Goal: Task Accomplishment & Management: Manage account settings

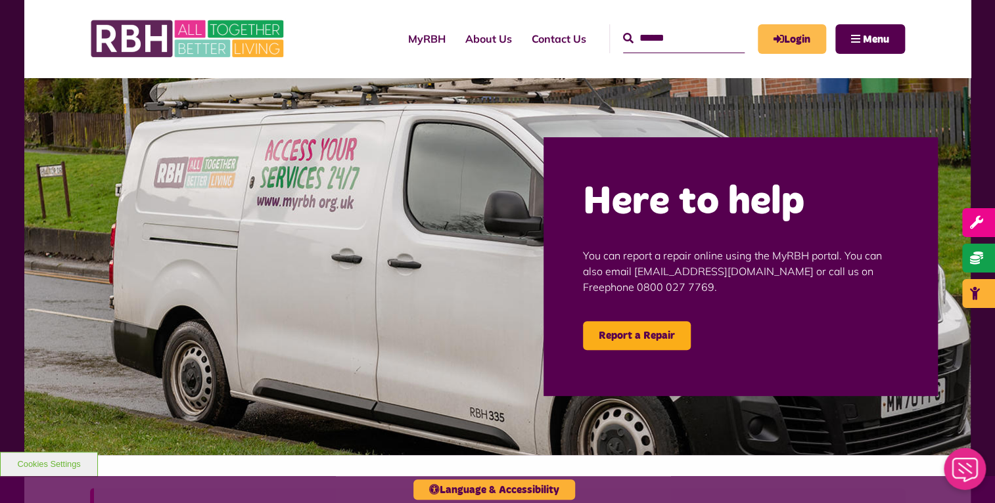
click at [791, 39] on link "Login" at bounding box center [792, 39] width 68 height 30
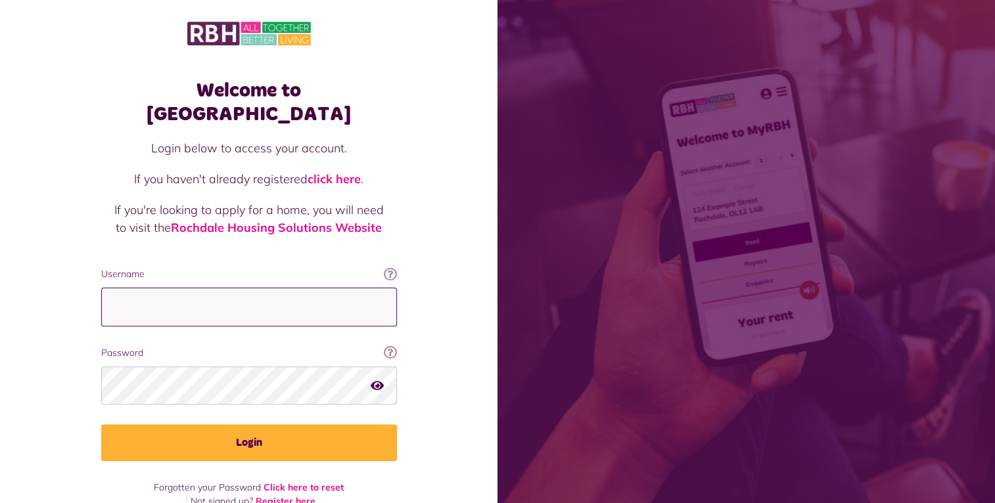
type input "**********"
click at [373, 379] on icon "button" at bounding box center [377, 385] width 13 height 12
click at [374, 379] on icon "button" at bounding box center [378, 385] width 15 height 12
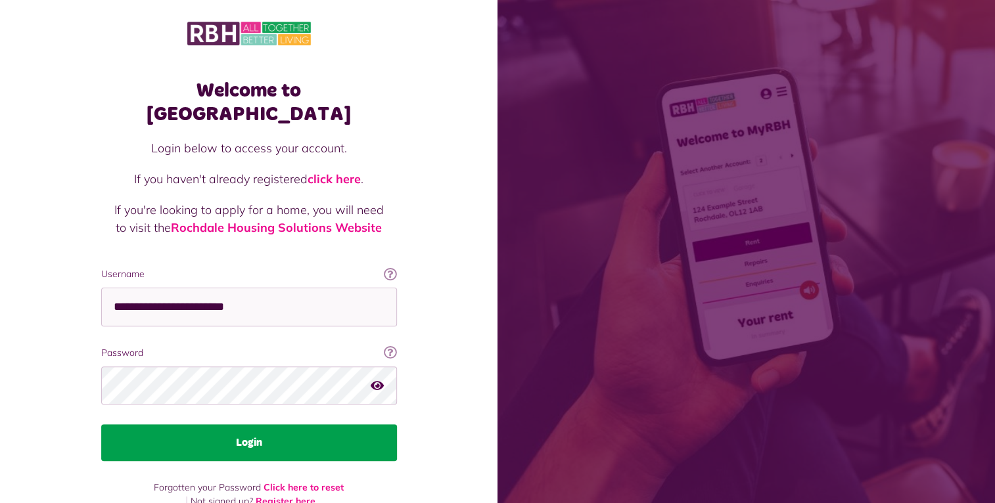
click at [264, 424] on button "Login" at bounding box center [249, 442] width 296 height 37
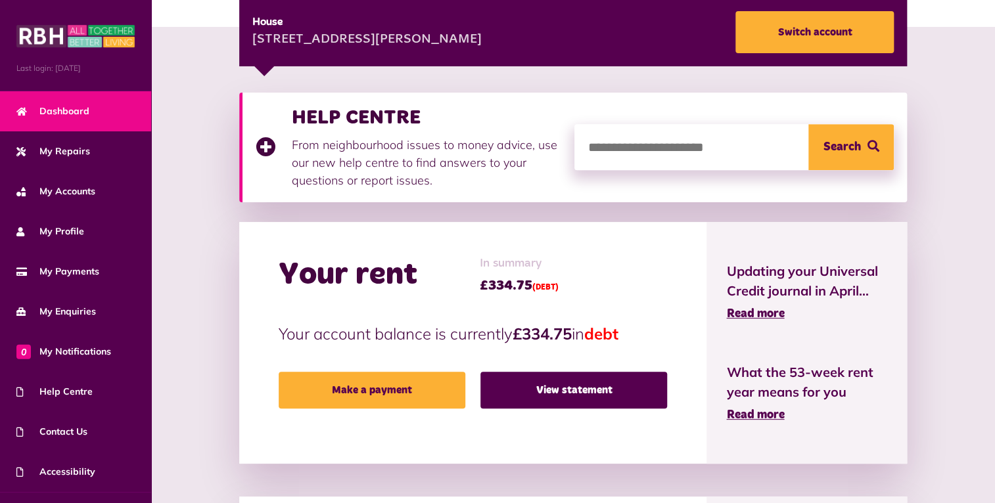
scroll to position [263, 0]
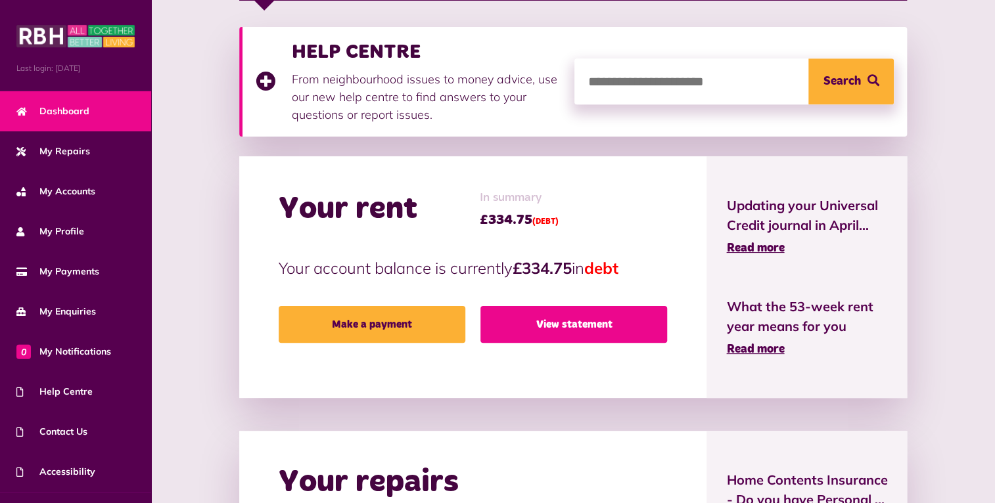
click at [557, 333] on link "View statement" at bounding box center [573, 324] width 187 height 37
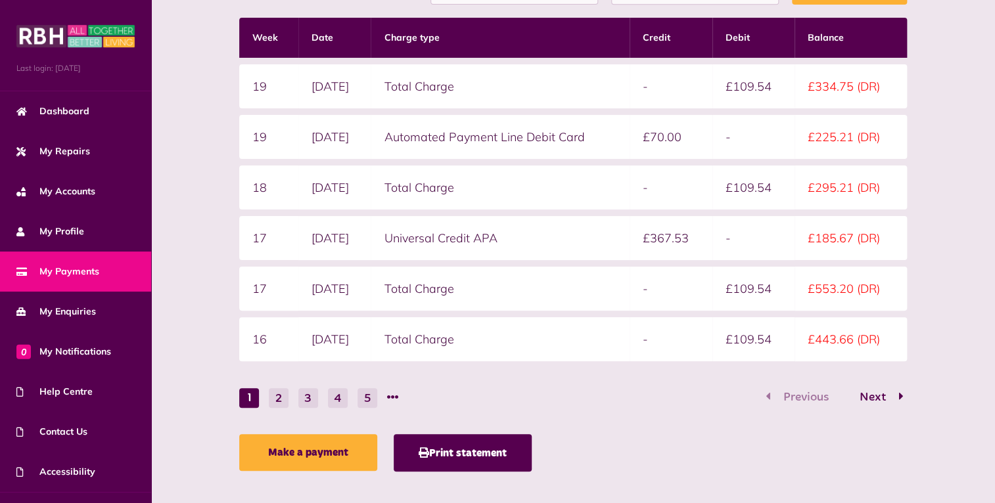
scroll to position [353, 0]
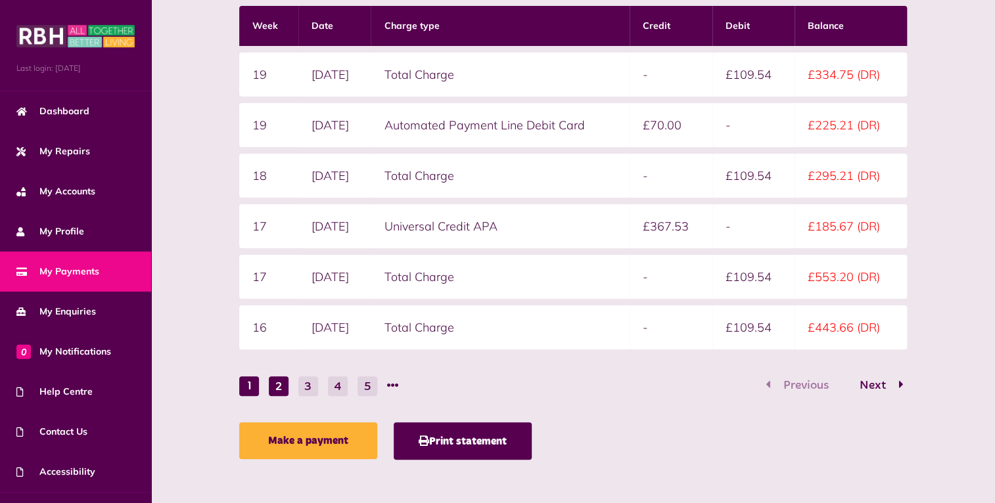
click at [279, 385] on button "2" at bounding box center [279, 387] width 20 height 20
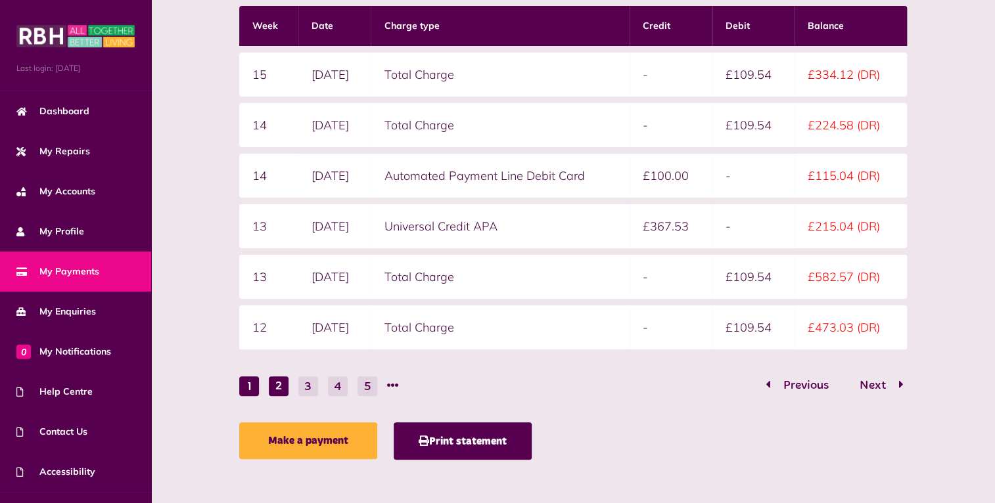
click at [247, 386] on button "1" at bounding box center [249, 387] width 20 height 20
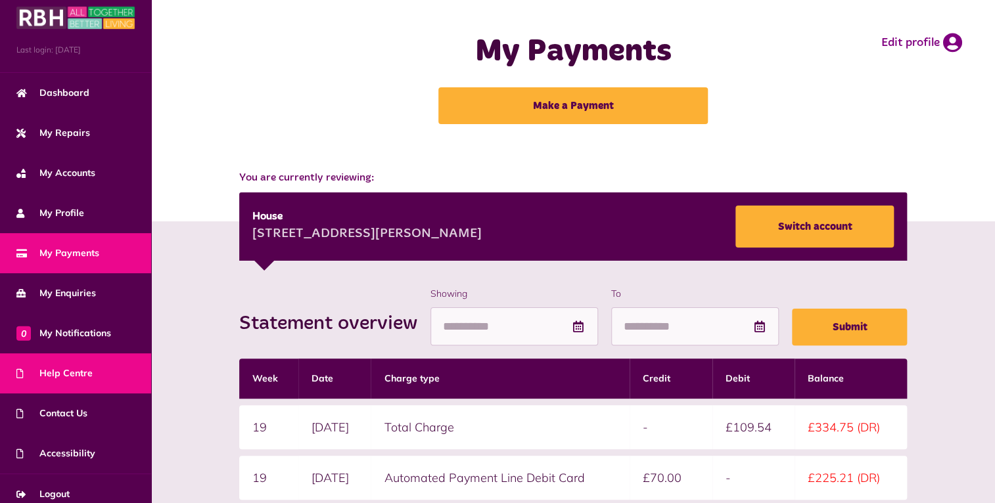
scroll to position [28, 0]
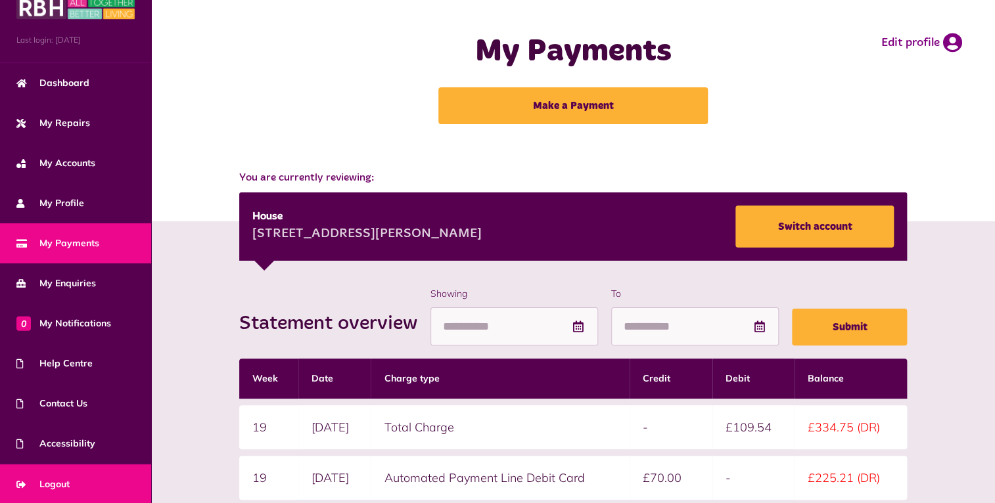
click at [49, 481] on span "Logout" at bounding box center [42, 485] width 53 height 14
